Goal: Navigation & Orientation: Find specific page/section

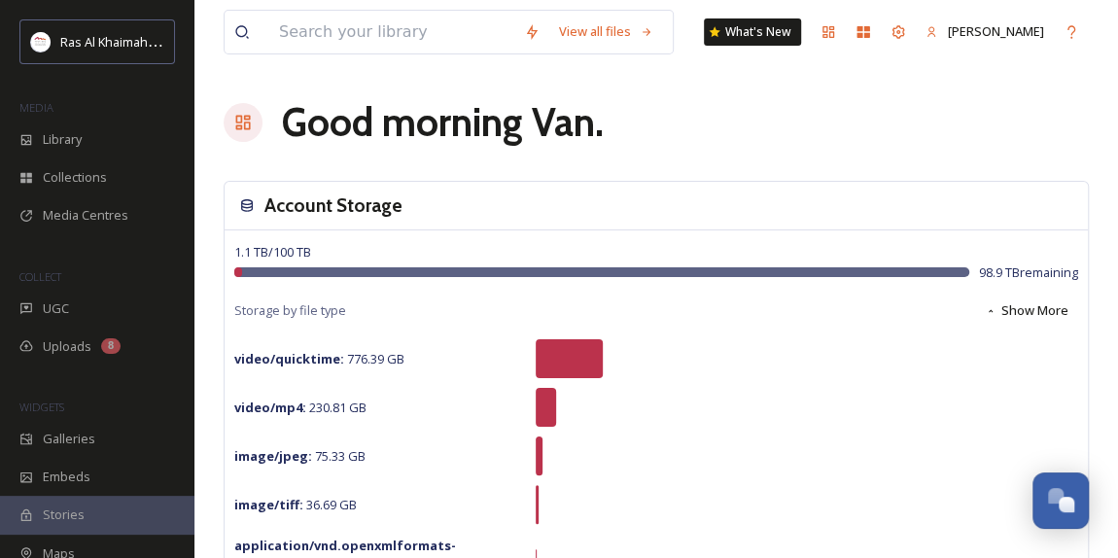
scroll to position [615, 0]
click at [62, 150] on div "Library" at bounding box center [97, 140] width 194 height 38
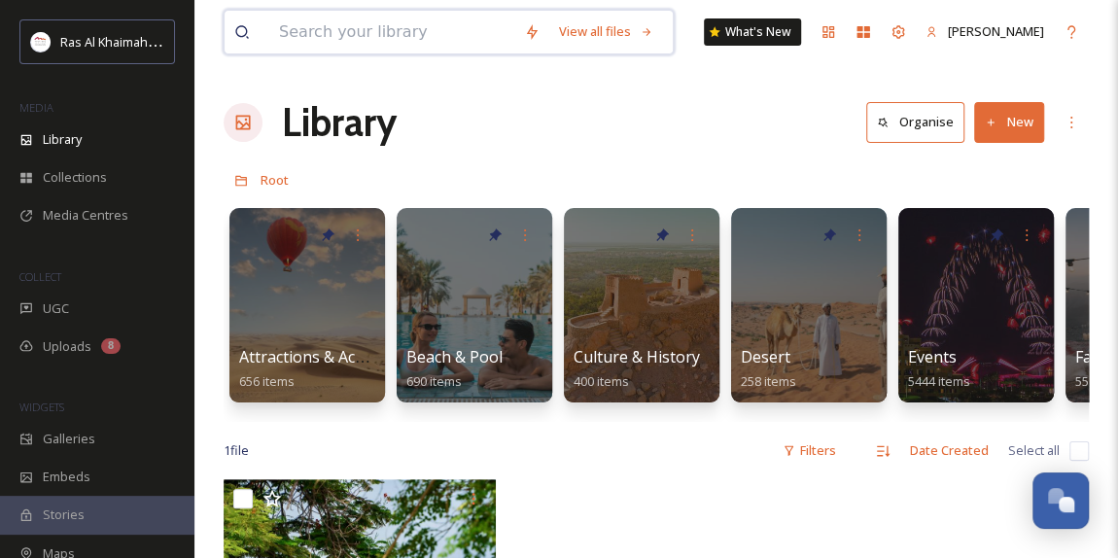
click at [369, 36] on input at bounding box center [391, 32] width 245 height 43
type input "atm2025"
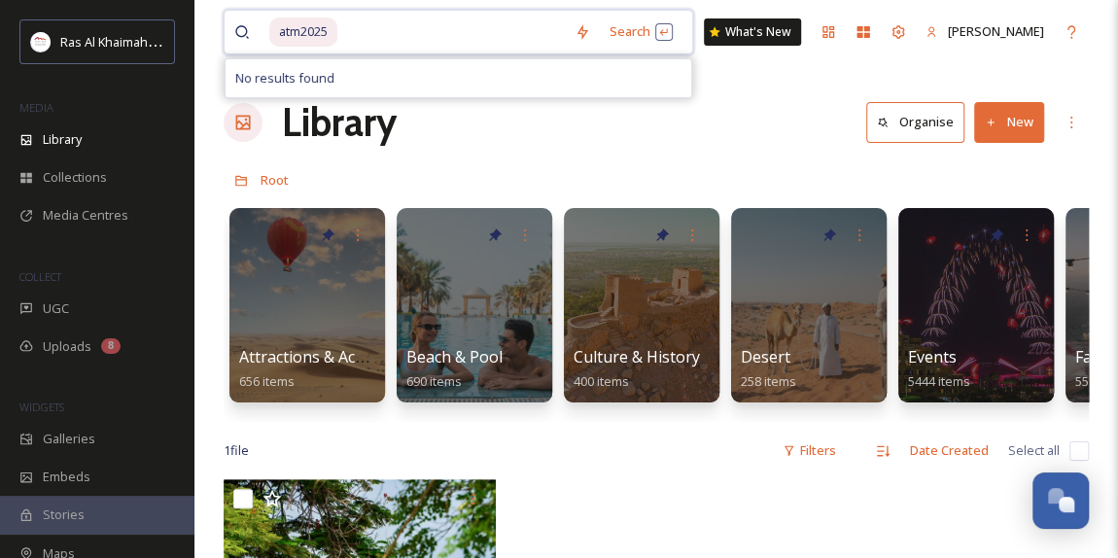
click at [305, 37] on span "atm2025" at bounding box center [303, 31] width 68 height 28
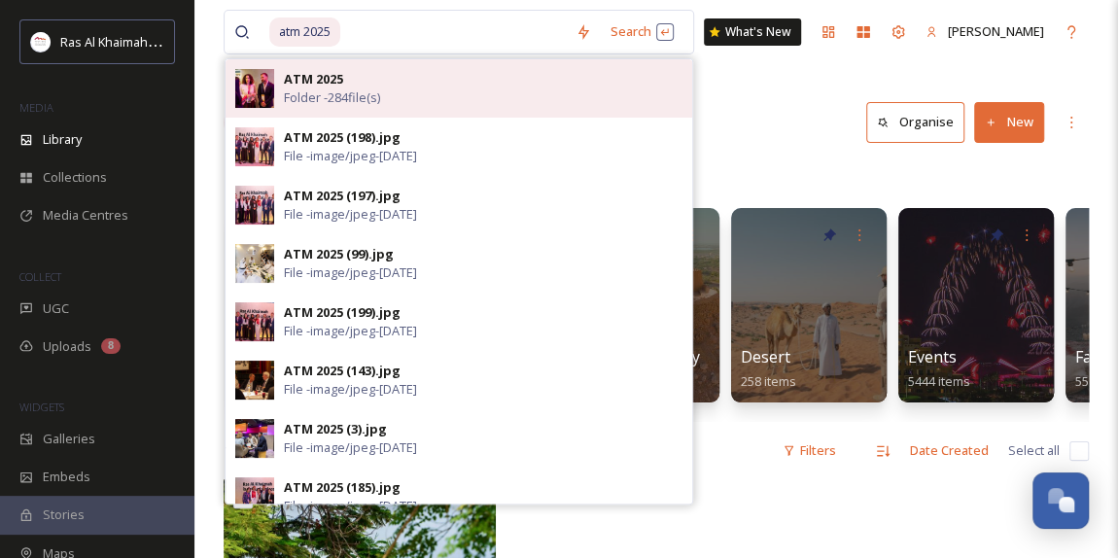
click at [328, 77] on strong "ATM 2025" at bounding box center [313, 78] width 59 height 17
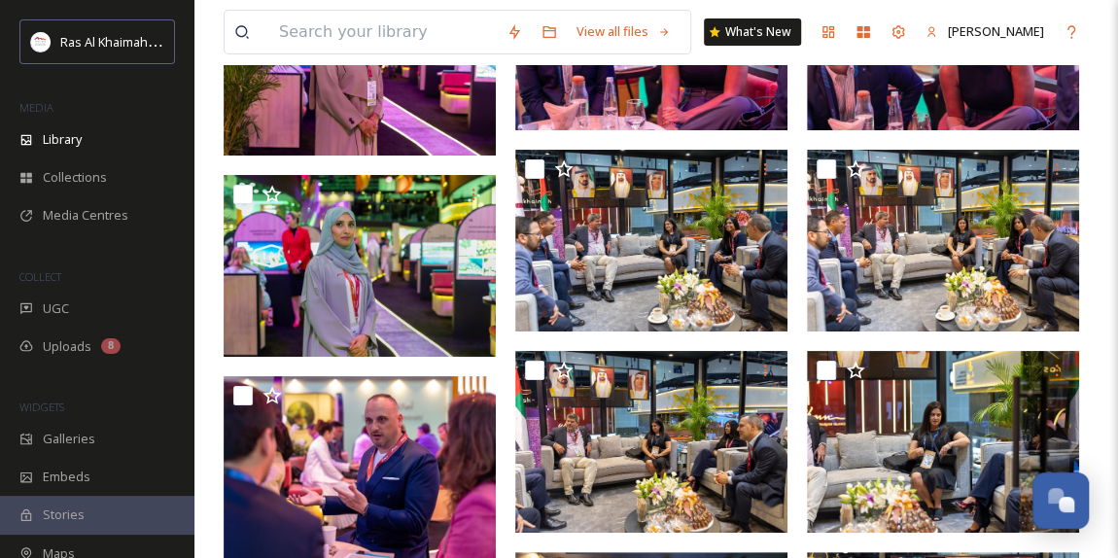
scroll to position [18211, 0]
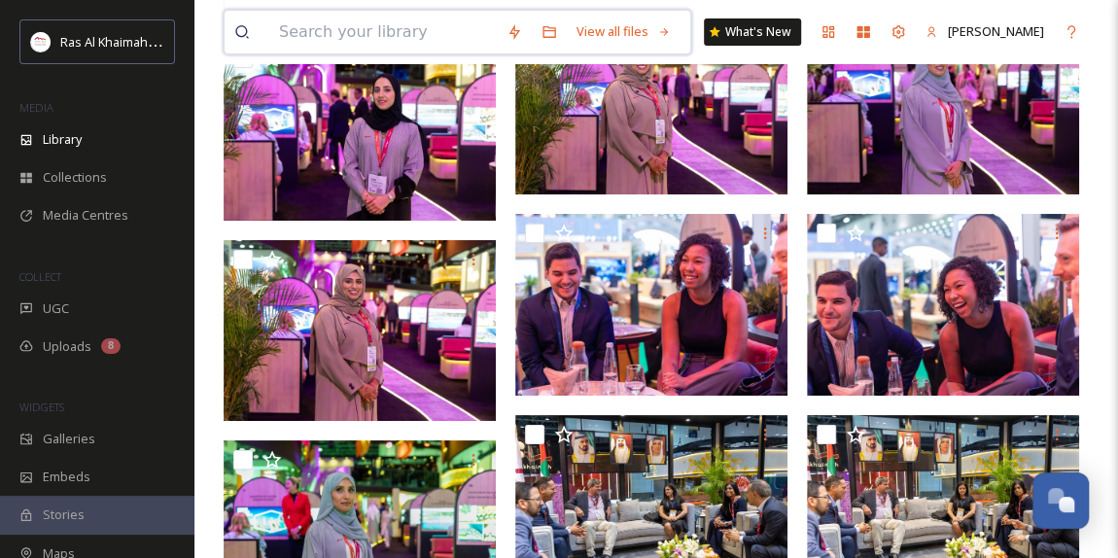
click at [431, 29] on input at bounding box center [382, 32] width 227 height 43
type input "itb"
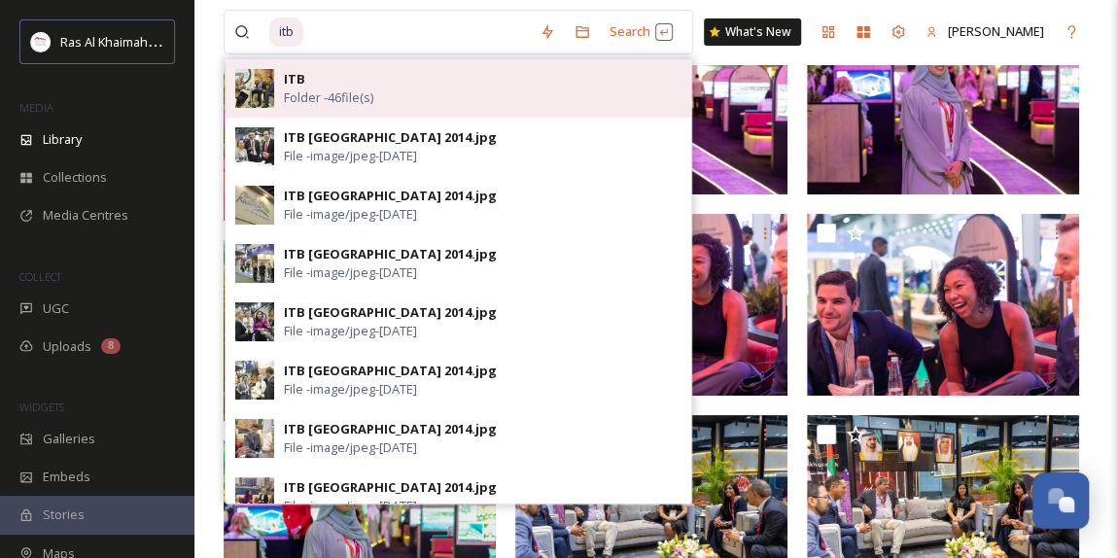
click at [373, 88] on span "Folder - 46 file(s)" at bounding box center [328, 97] width 89 height 18
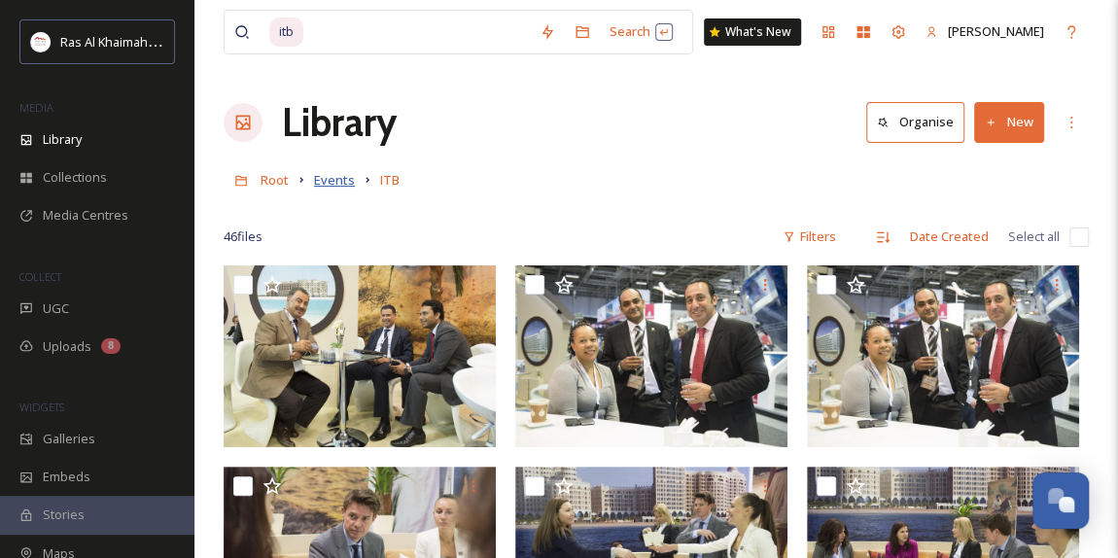
click at [338, 177] on span "Events" at bounding box center [334, 179] width 41 height 17
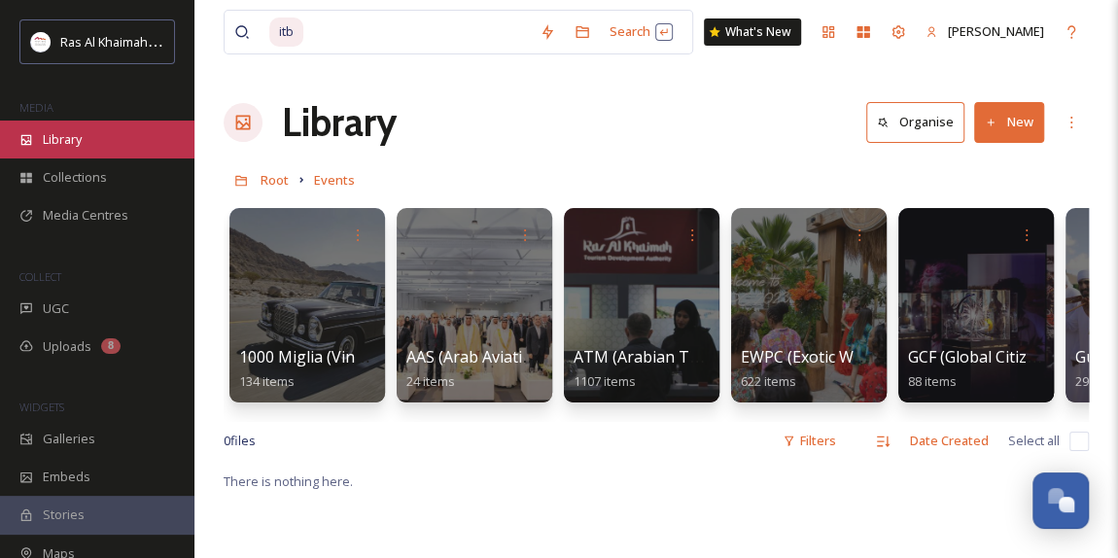
click at [121, 134] on div "Library" at bounding box center [97, 140] width 194 height 38
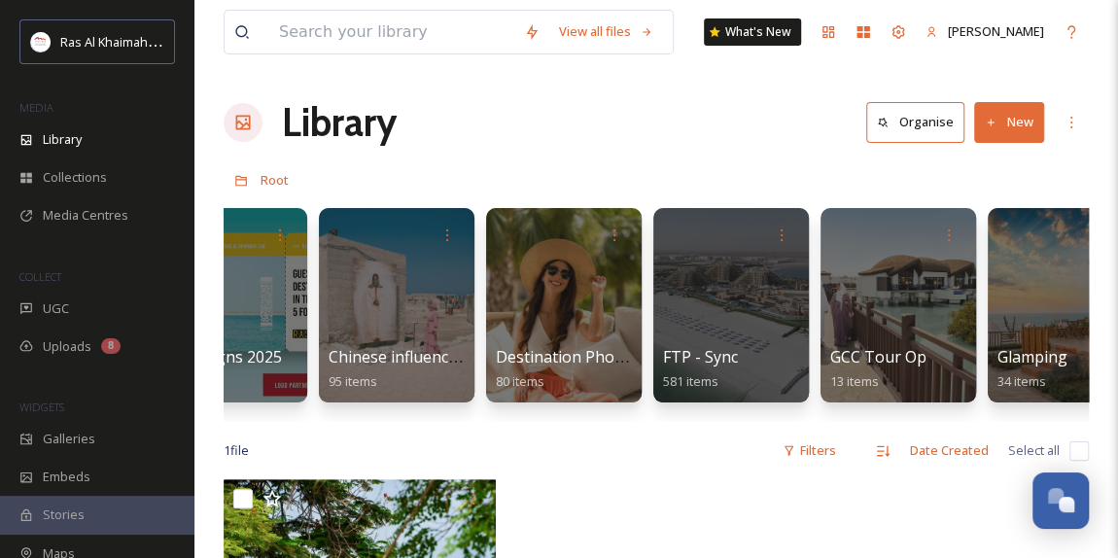
scroll to position [0, 2241]
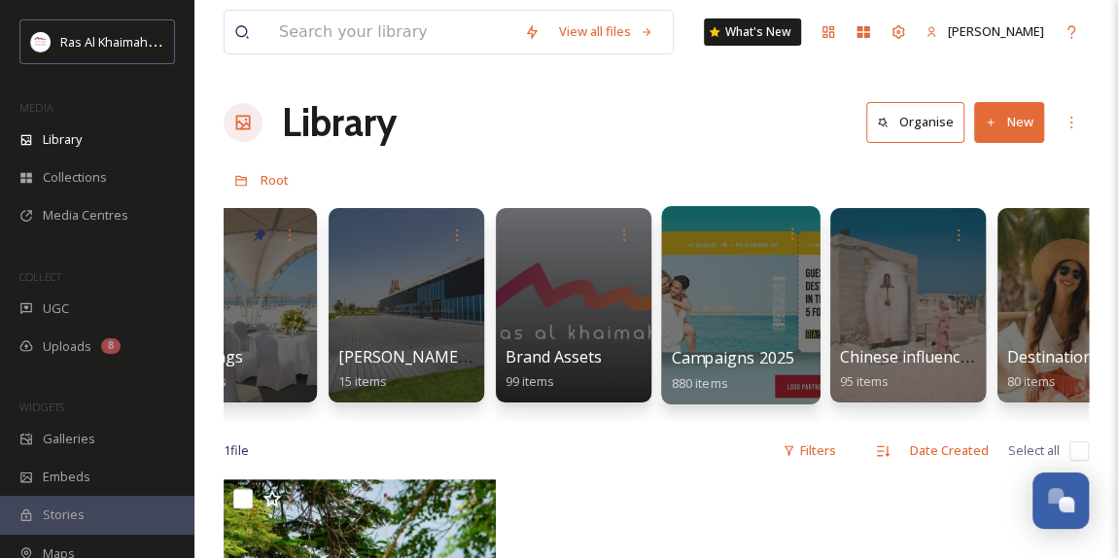
click at [708, 292] on div at bounding box center [740, 305] width 158 height 198
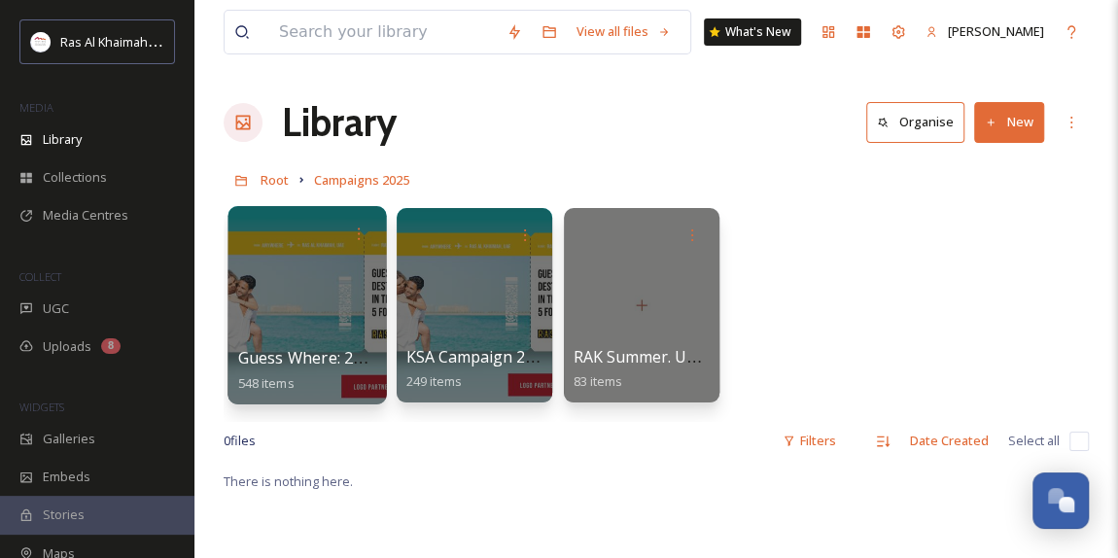
click at [322, 314] on div at bounding box center [306, 305] width 158 height 198
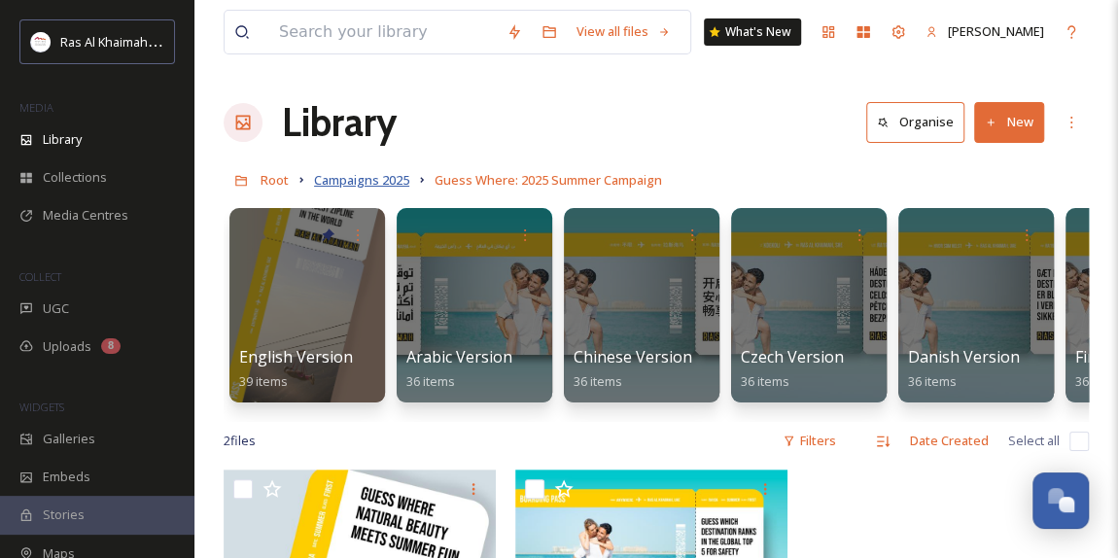
click at [387, 181] on span "Campaigns 2025" at bounding box center [361, 179] width 95 height 17
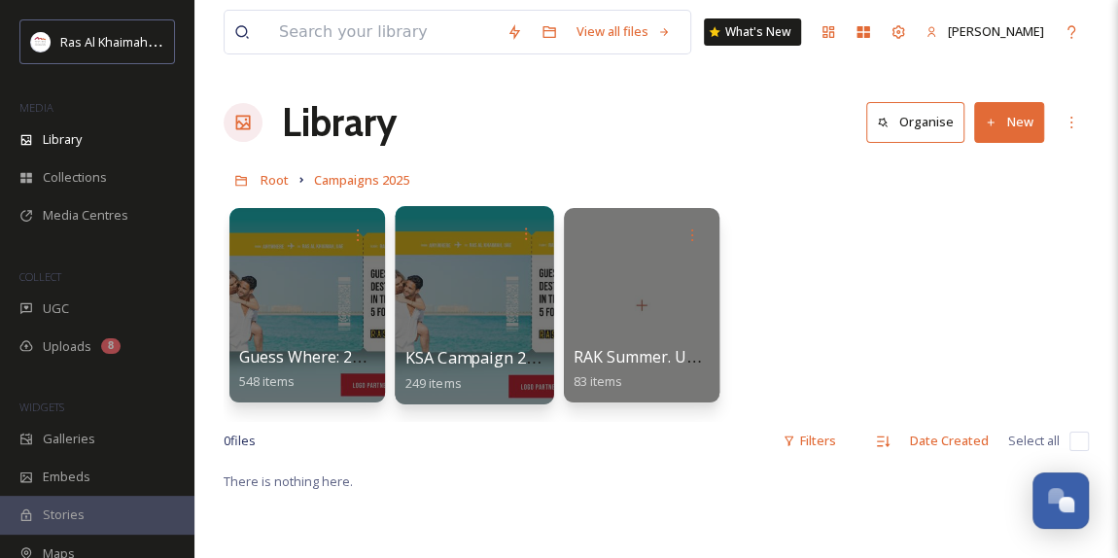
click at [452, 331] on div at bounding box center [474, 305] width 158 height 198
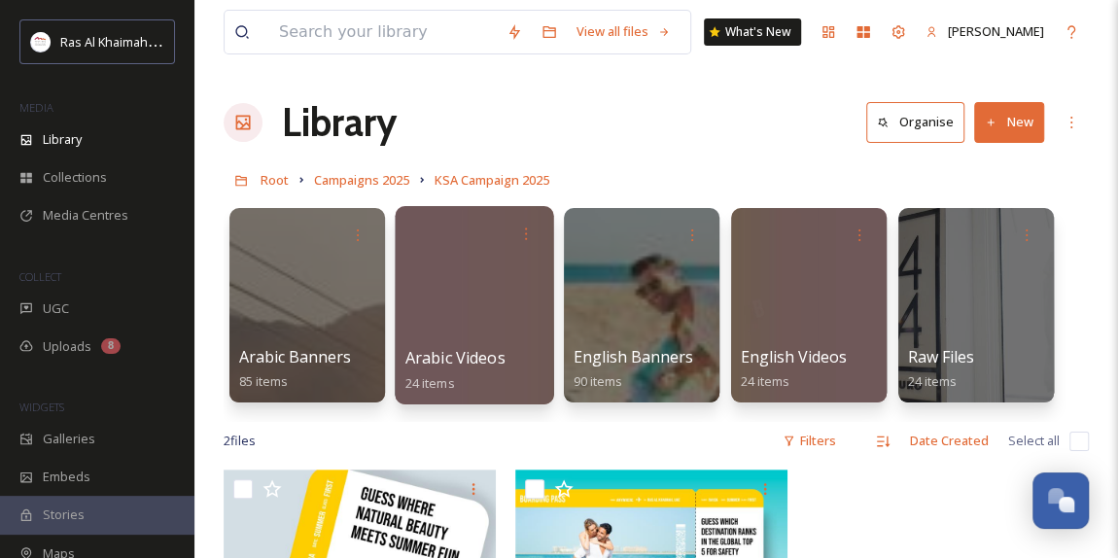
click at [482, 302] on div at bounding box center [474, 305] width 158 height 198
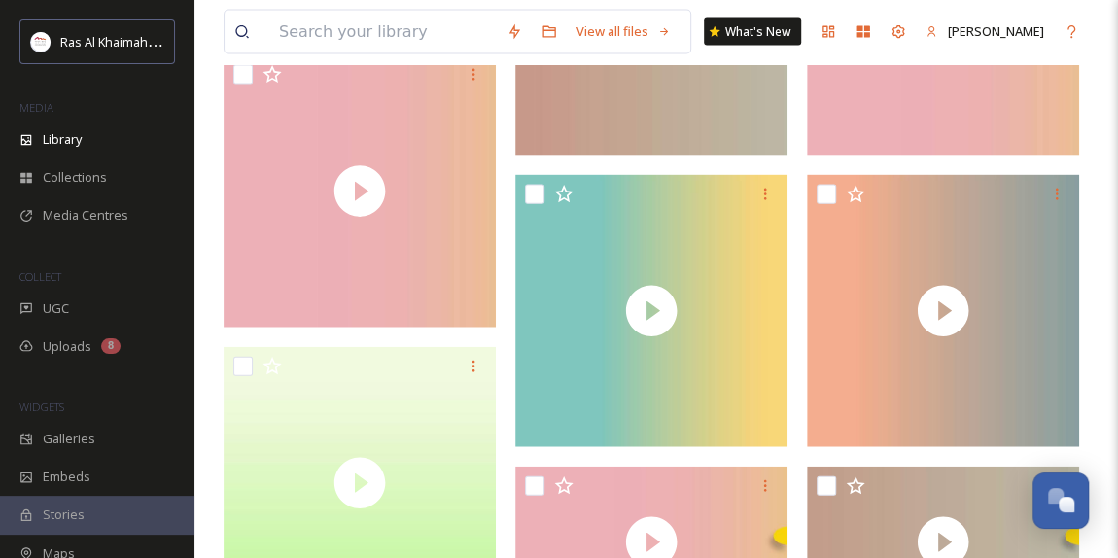
scroll to position [2120, 0]
